Goal: Task Accomplishment & Management: Manage account settings

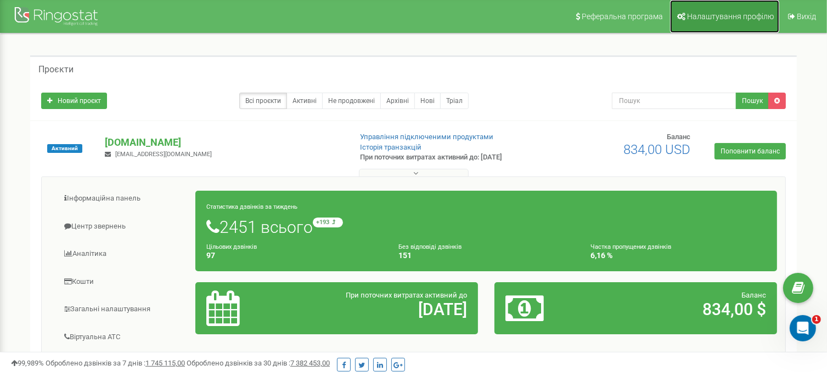
click at [727, 19] on span "Налаштування профілю" at bounding box center [730, 16] width 87 height 9
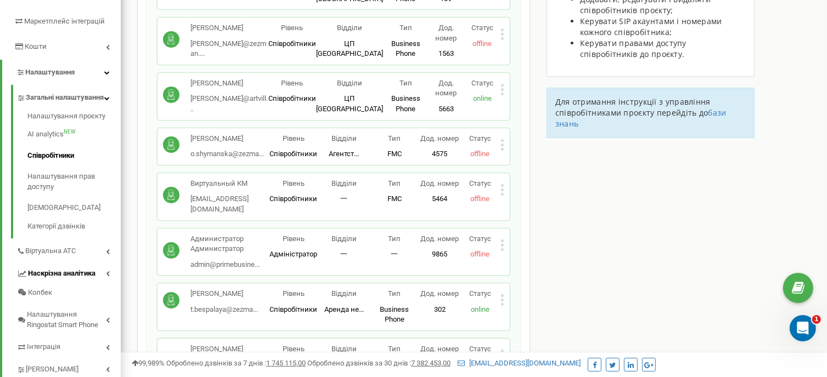
scroll to position [119, 0]
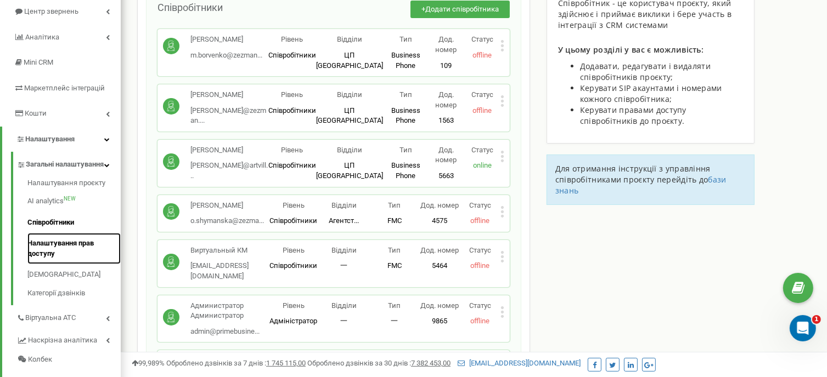
click at [41, 251] on link "Налаштування прав доступу" at bounding box center [73, 248] width 93 height 31
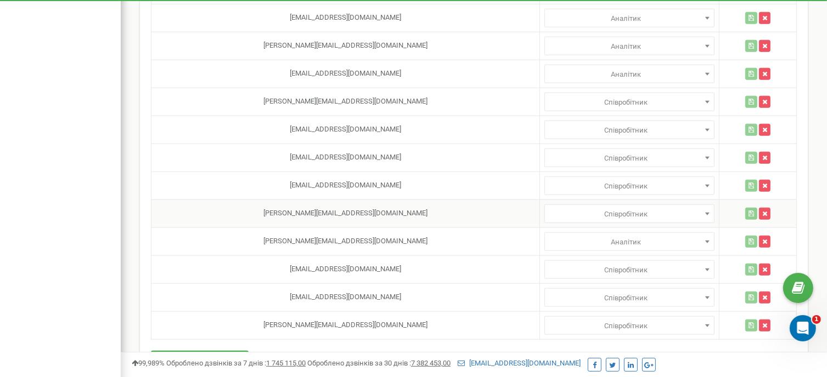
scroll to position [1154, 0]
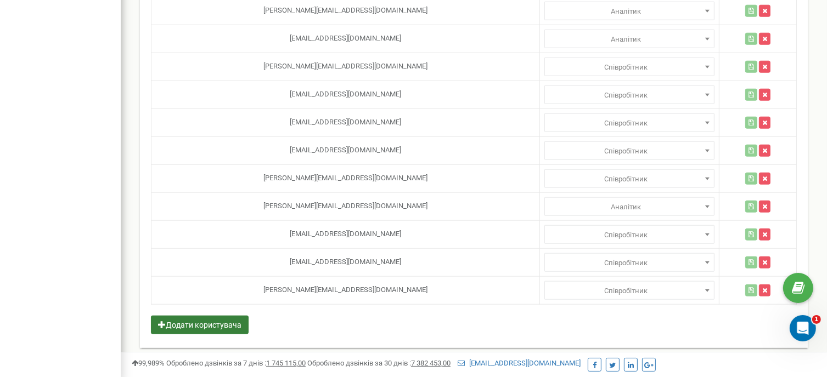
click at [205, 323] on button "Додати користувача" at bounding box center [200, 325] width 98 height 19
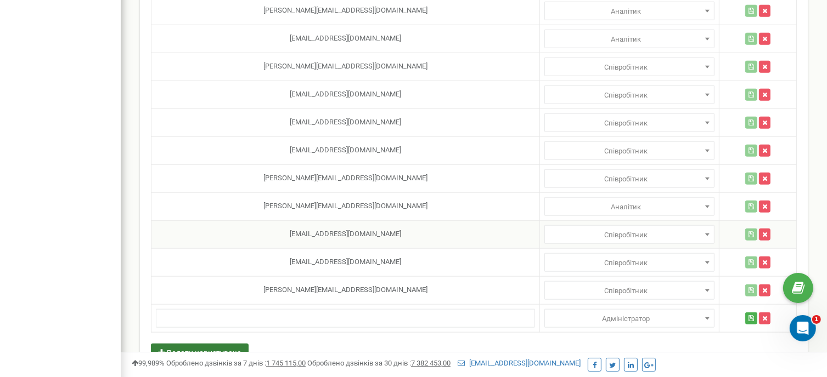
scroll to position [1182, 0]
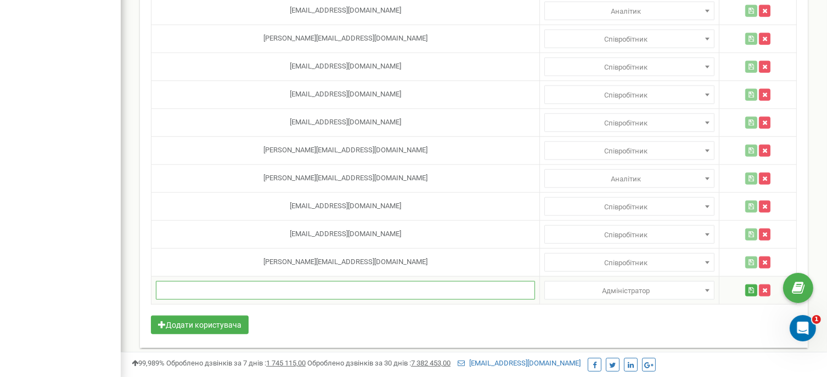
click at [339, 288] on input "text" at bounding box center [345, 290] width 379 height 19
paste input "[EMAIL_ADDRESS][DOMAIN_NAME]"
click at [162, 283] on input "[EMAIL_ADDRESS][DOMAIN_NAME]" at bounding box center [345, 290] width 379 height 19
type input "[EMAIL_ADDRESS][DOMAIN_NAME]"
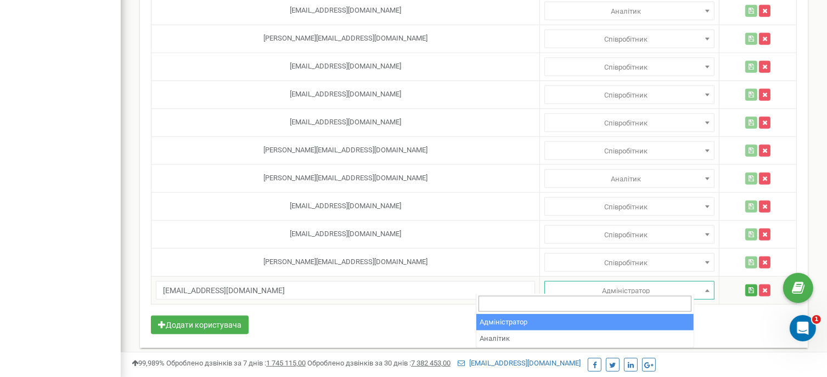
click at [610, 290] on span "Адміністратор" at bounding box center [629, 291] width 162 height 15
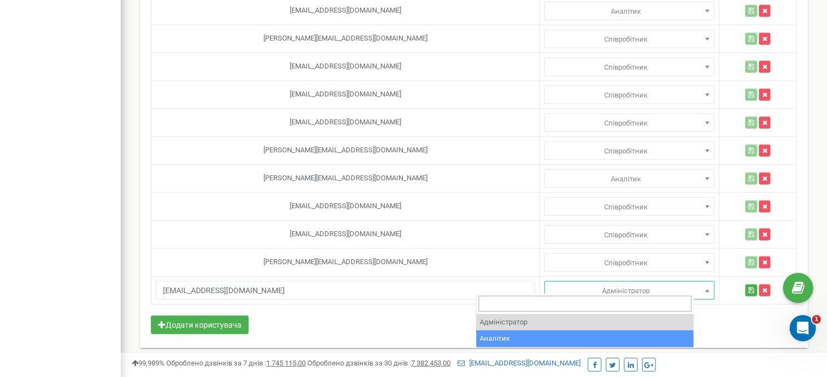
select select "2"
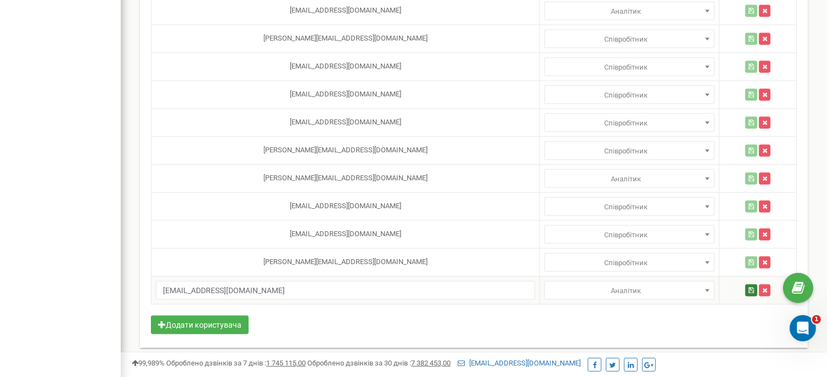
click at [748, 287] on icon "button" at bounding box center [750, 290] width 5 height 7
